Goal: Information Seeking & Learning: Learn about a topic

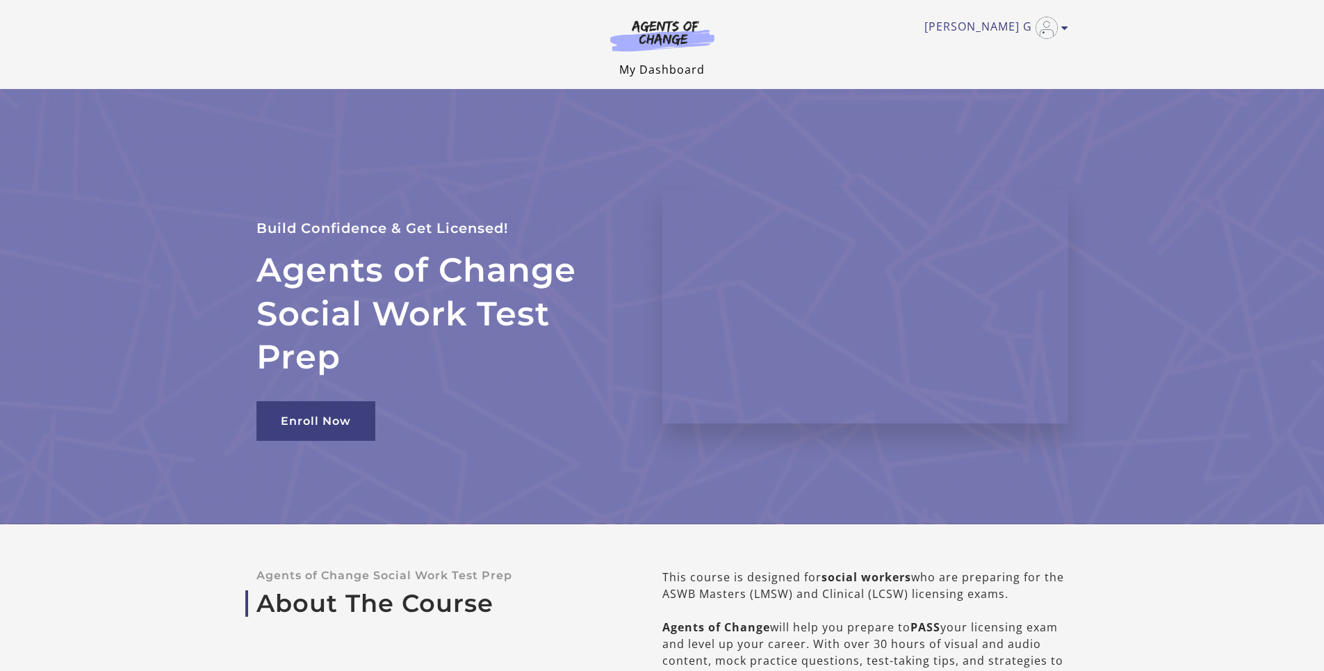
click at [663, 74] on link "My Dashboard" at bounding box center [662, 69] width 86 height 15
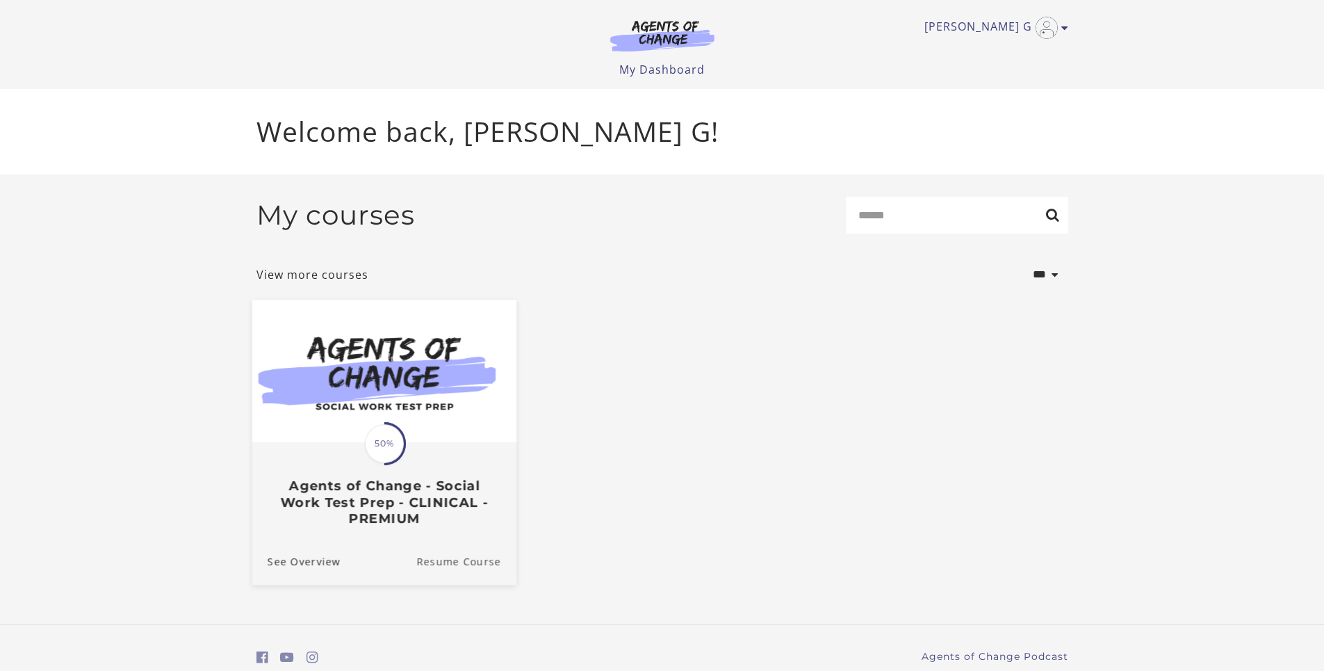
click at [450, 565] on link "Resume Course" at bounding box center [466, 560] width 100 height 47
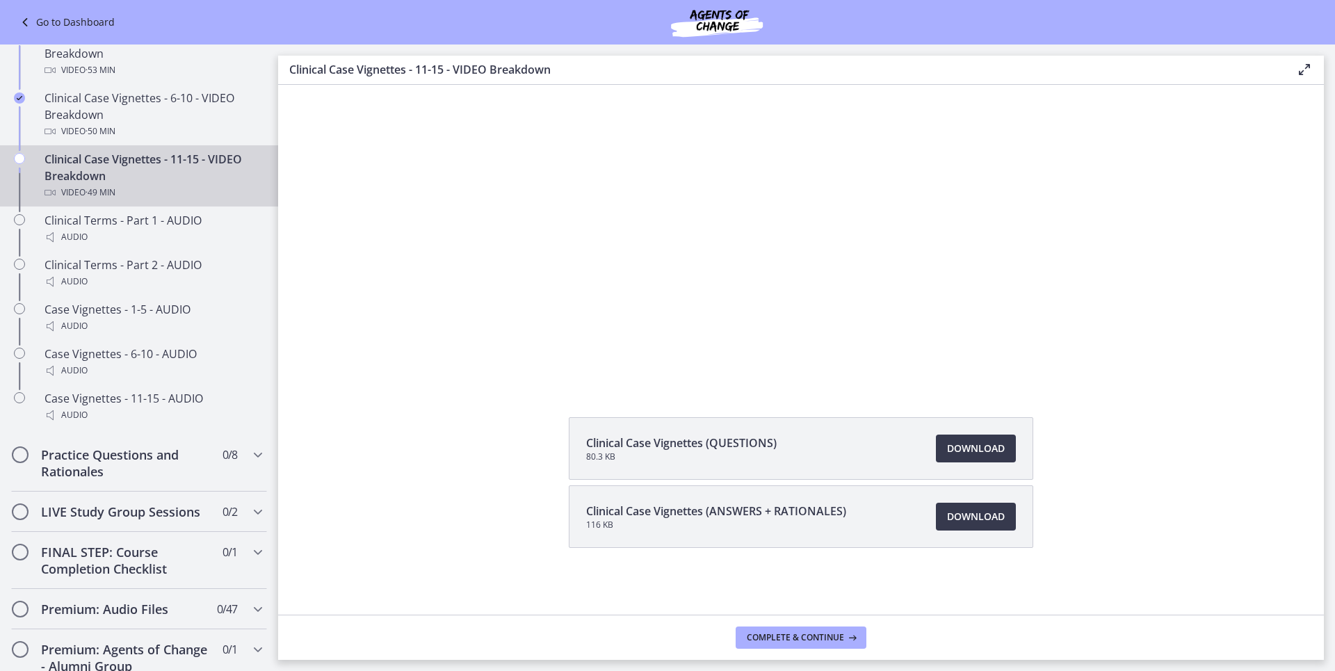
scroll to position [985, 0]
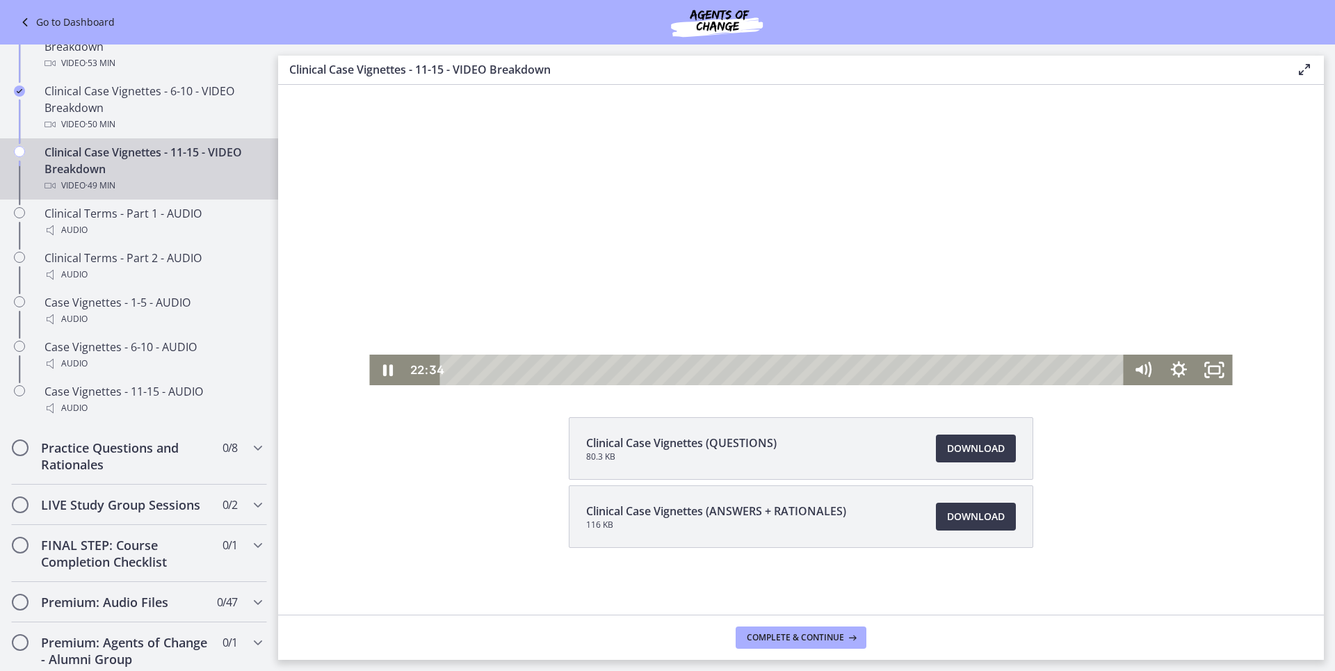
click at [704, 169] on div at bounding box center [800, 175] width 863 height 421
click at [1133, 458] on div "Clinical Case Vignettes (QUESTIONS) 80.3 KB Download Opens in a new window Clin…" at bounding box center [801, 515] width 1046 height 197
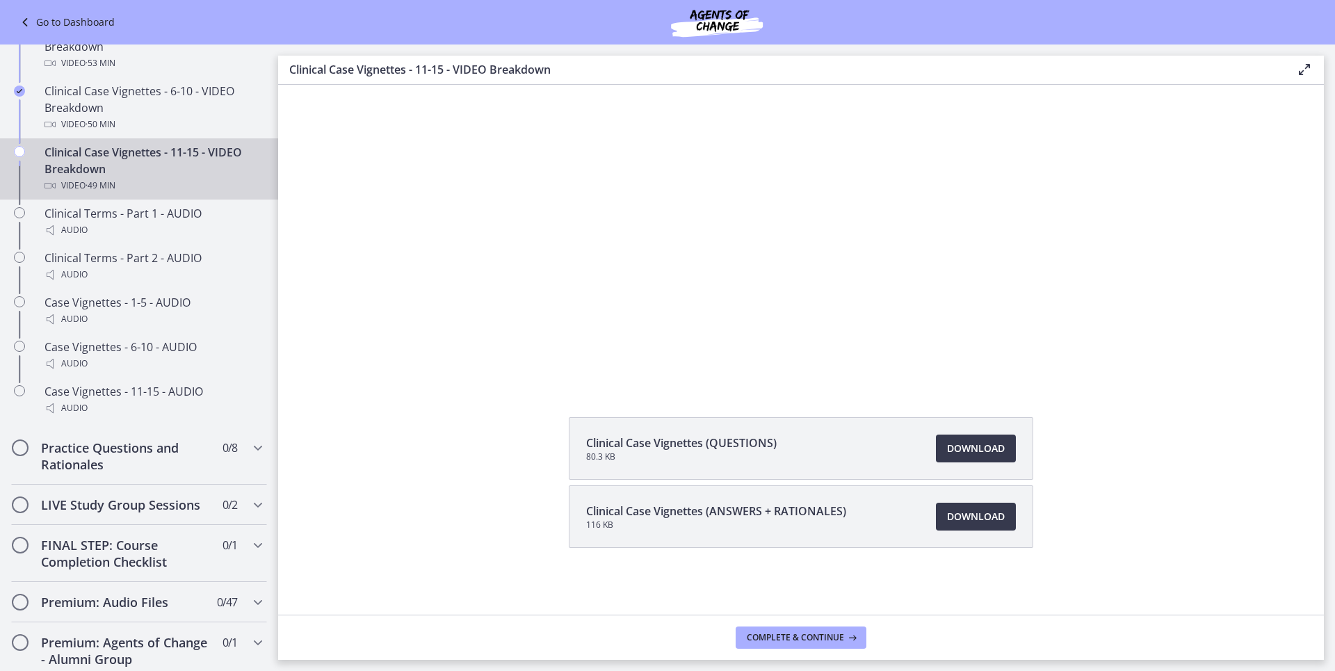
click at [1133, 458] on div "Clinical Case Vignettes (QUESTIONS) 80.3 KB Download Opens in a new window Clin…" at bounding box center [801, 515] width 1046 height 197
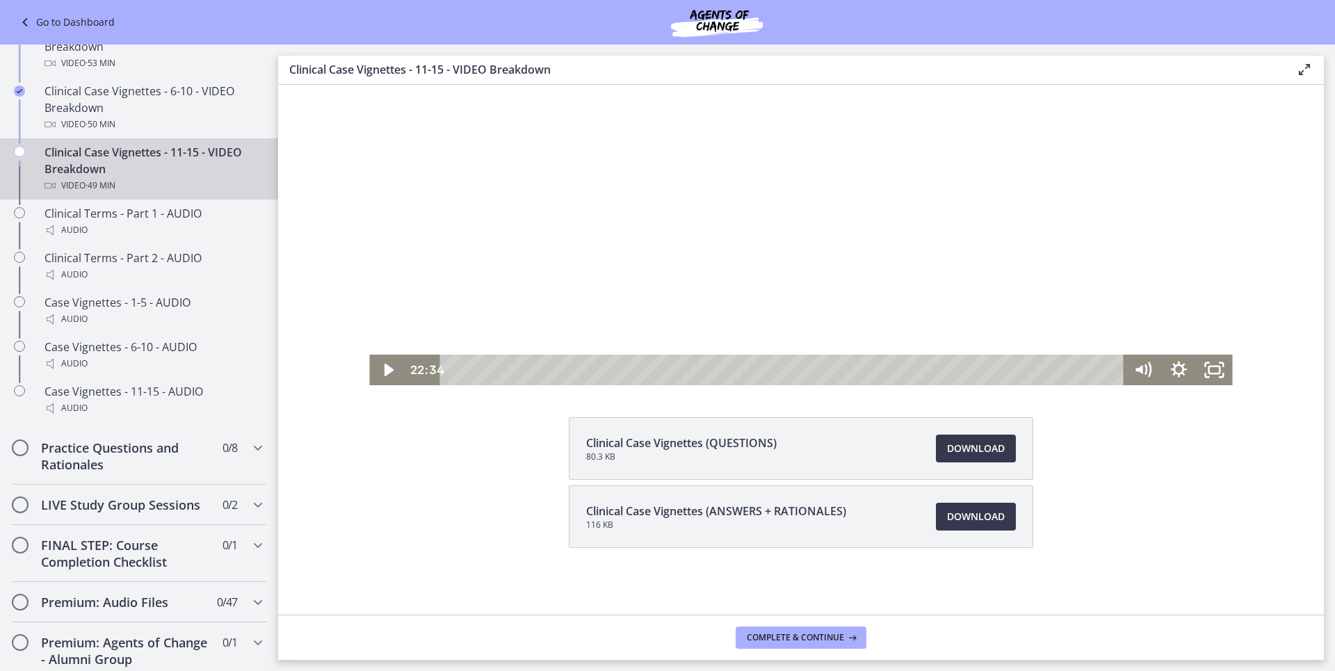
click at [779, 312] on div at bounding box center [800, 175] width 863 height 421
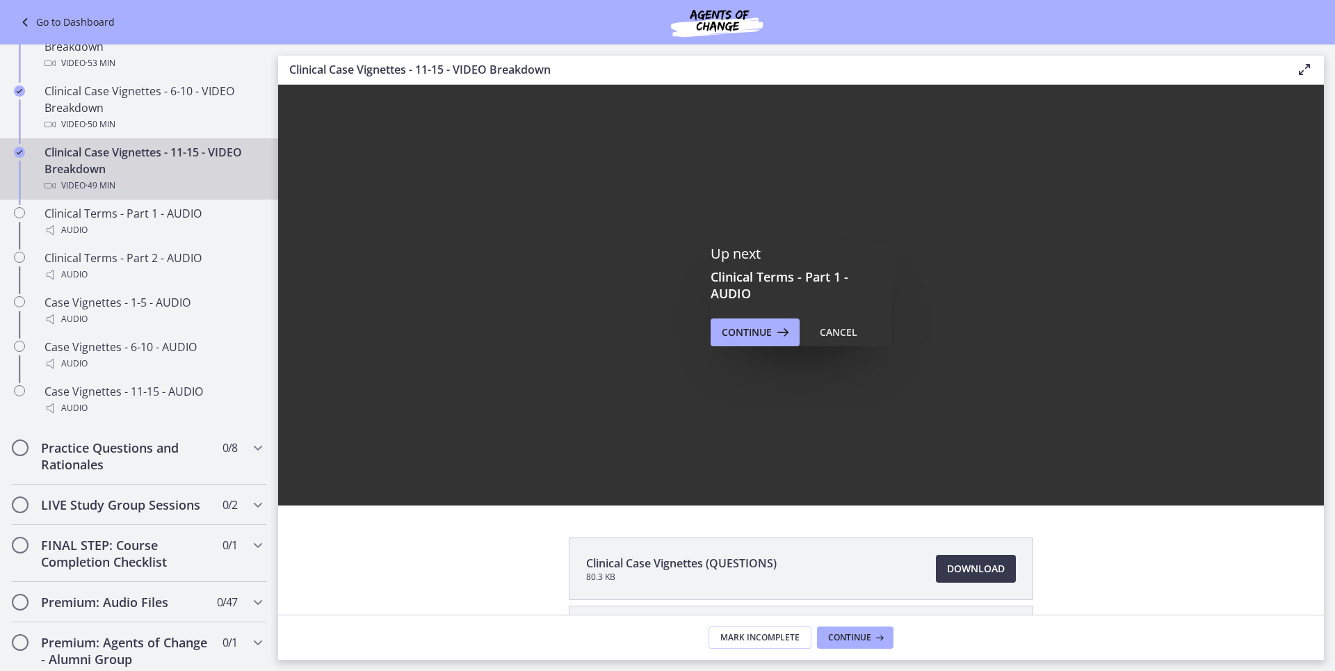
scroll to position [0, 0]
click at [737, 327] on span "Continue" at bounding box center [747, 332] width 50 height 17
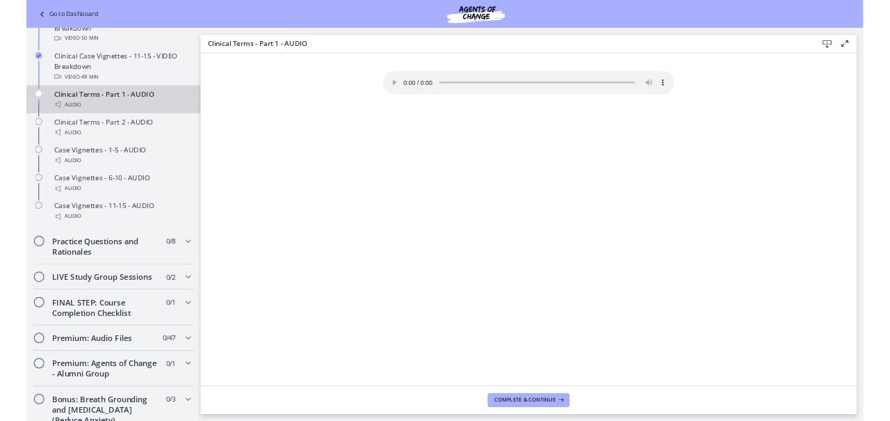
scroll to position [978, 0]
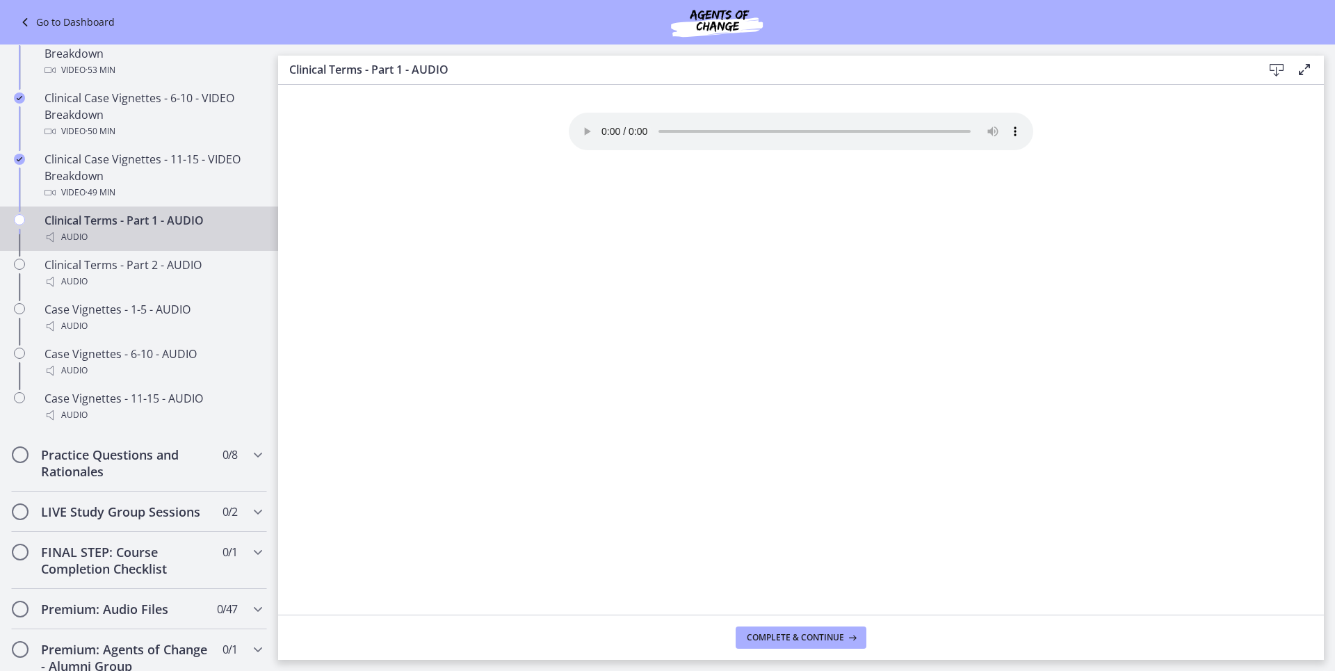
click at [998, 211] on div "Your browser doesn't support the audio element. Download it here" at bounding box center [801, 364] width 487 height 502
click at [1212, 338] on section "Your browser doesn't support the audio element. Download it here" at bounding box center [801, 350] width 1046 height 530
click at [801, 196] on div "Your browser doesn't support the audio element. Download it here" at bounding box center [801, 364] width 487 height 502
drag, startPoint x: 745, startPoint y: 272, endPoint x: 785, endPoint y: 299, distance: 48.0
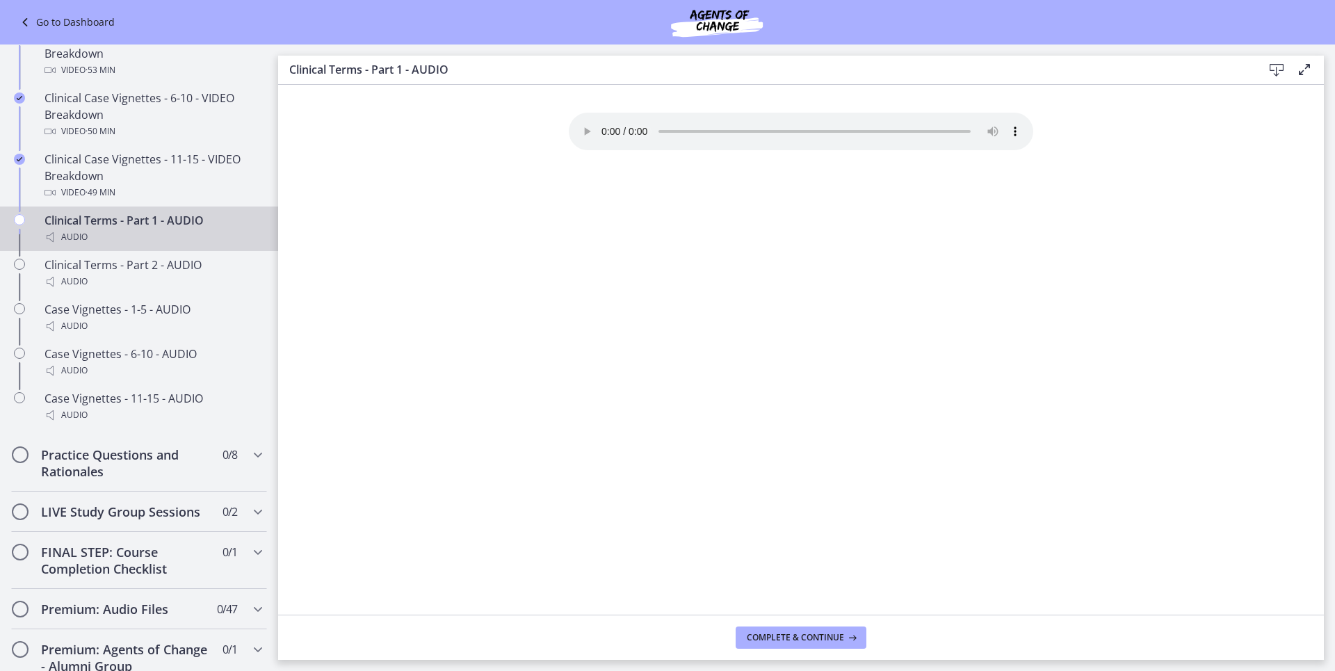
click at [763, 286] on div "Your browser doesn't support the audio element. Download it here" at bounding box center [801, 364] width 487 height 502
click at [1271, 391] on section "Your browser doesn't support the audio element. Download it here" at bounding box center [801, 350] width 1046 height 530
click at [1017, 70] on h3 "Clinical Terms - Part 1 - AUDIO" at bounding box center [764, 69] width 951 height 17
click at [815, 642] on span "Complete & continue" at bounding box center [795, 637] width 97 height 11
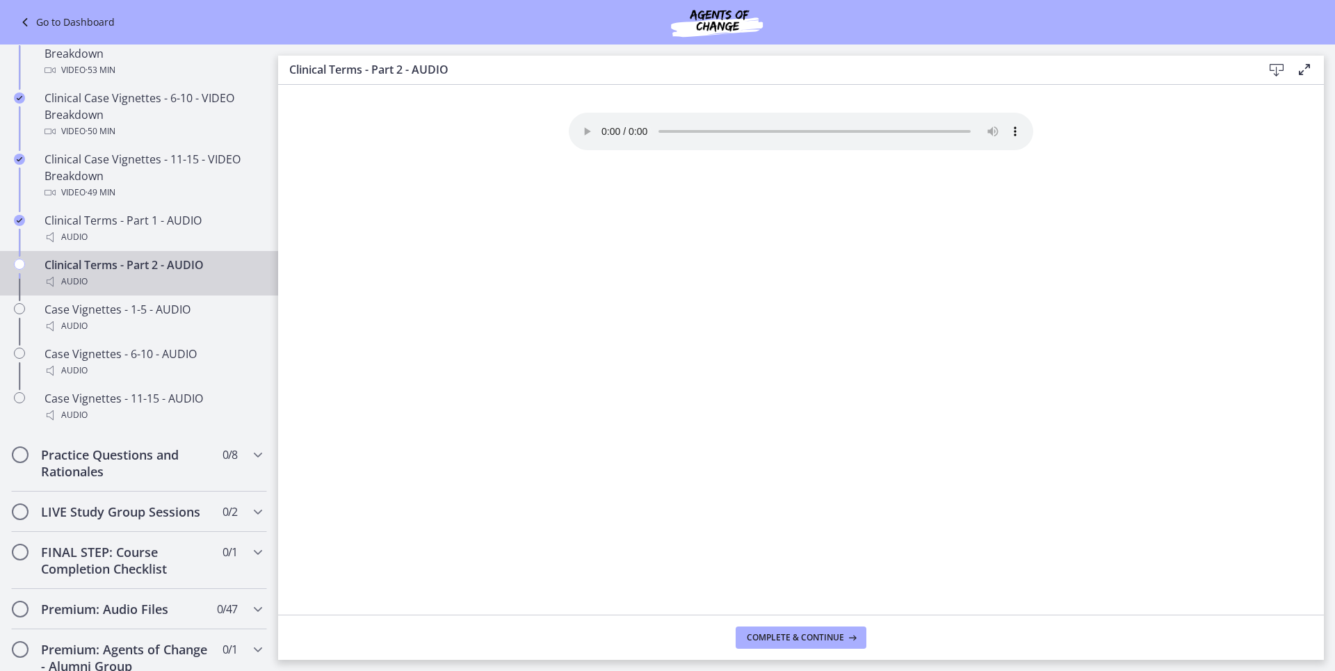
click at [614, 206] on div "Your browser doesn't support the audio element. Download it here" at bounding box center [801, 364] width 487 height 502
click at [784, 282] on div "Your browser doesn't support the audio element. Download it here" at bounding box center [801, 364] width 487 height 502
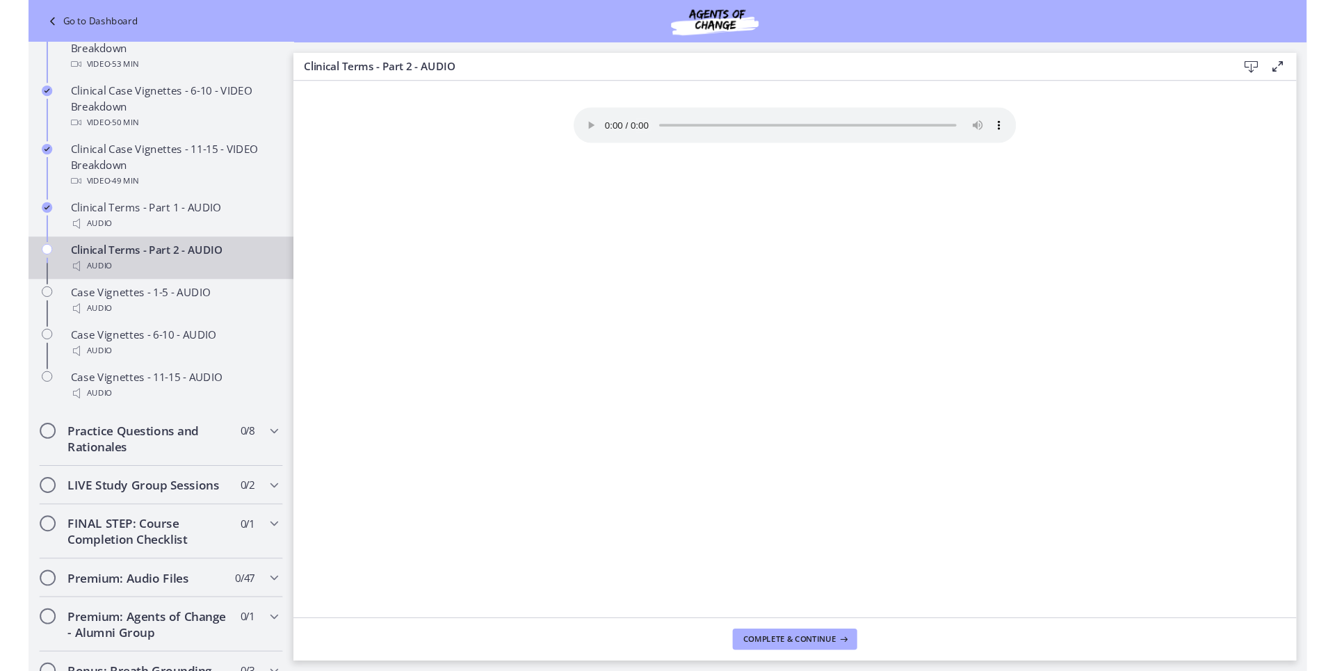
scroll to position [916, 0]
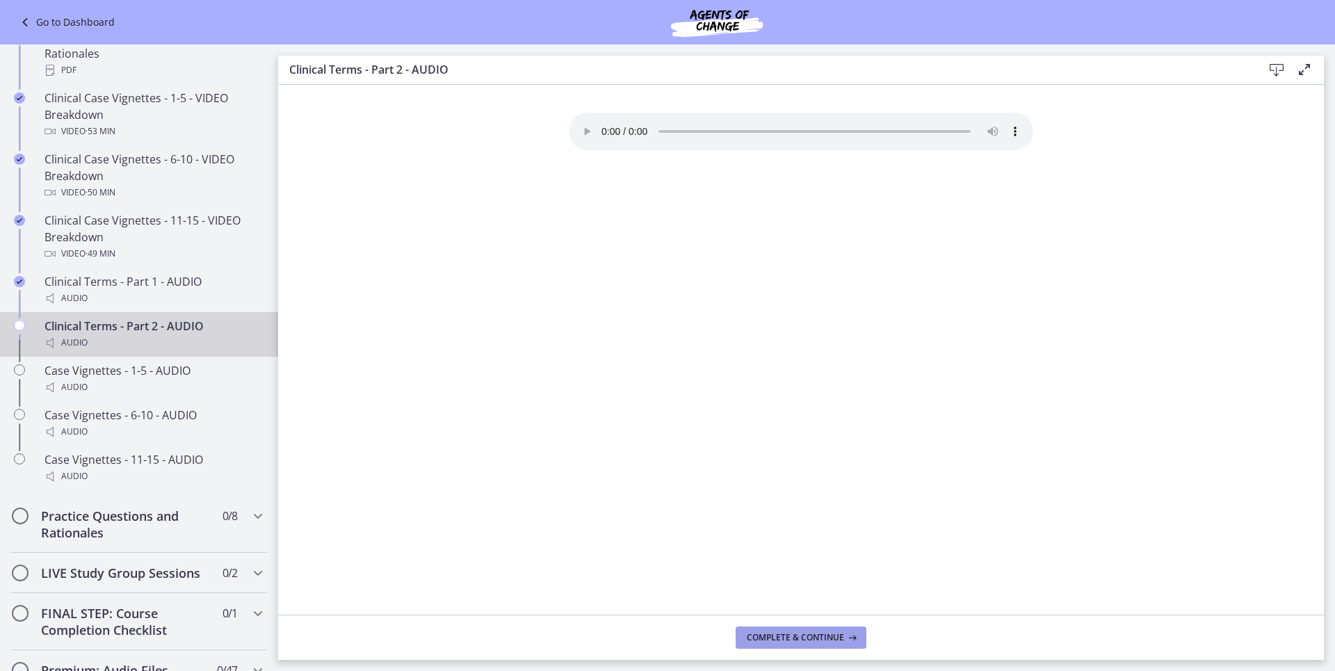
click at [818, 635] on span "Complete & continue" at bounding box center [795, 637] width 97 height 11
